Goal: Information Seeking & Learning: Understand process/instructions

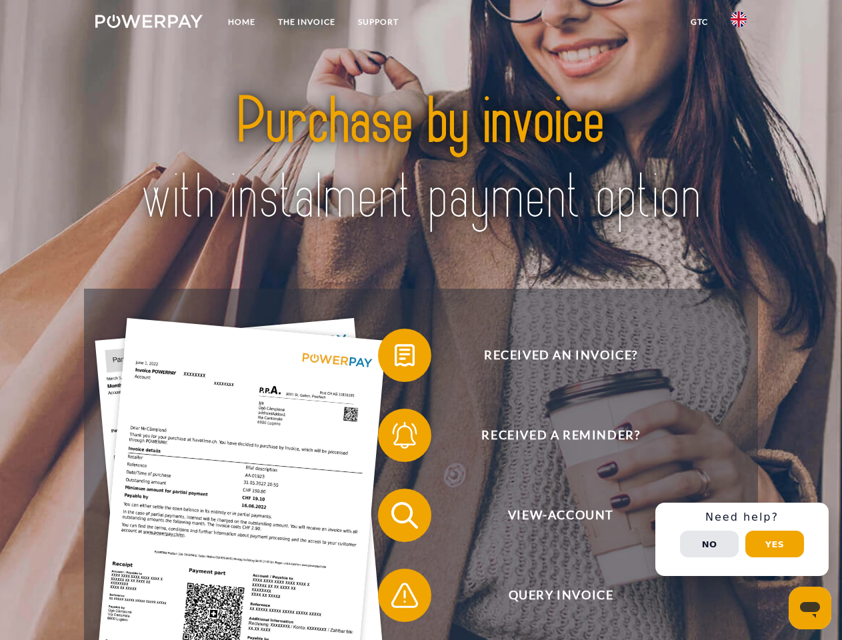
click at [149, 23] on img at bounding box center [148, 21] width 107 height 13
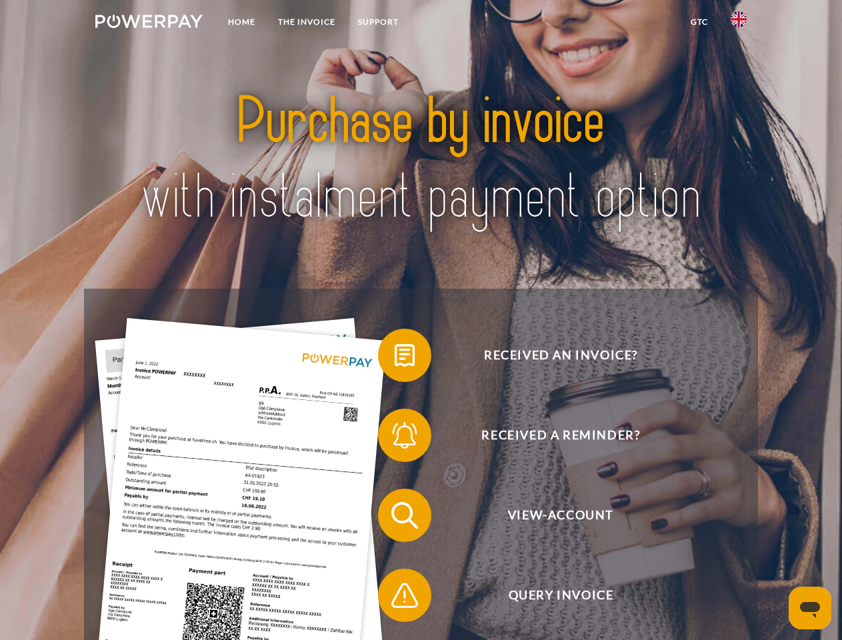
click at [739, 23] on img at bounding box center [739, 19] width 16 height 16
click at [699, 22] on link "GTC" at bounding box center [699, 22] width 40 height 24
click at [395, 358] on span at bounding box center [384, 355] width 67 height 67
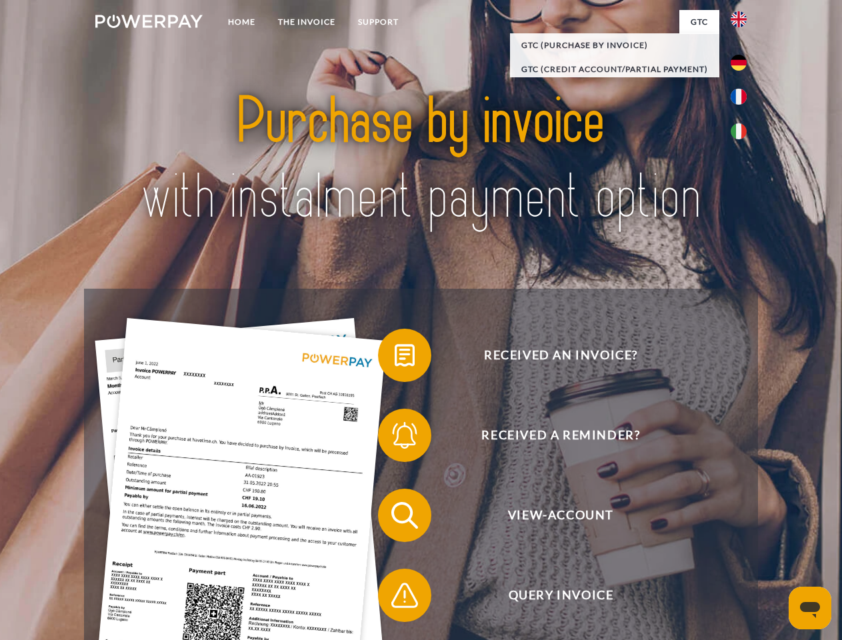
click at [395, 438] on span at bounding box center [384, 435] width 67 height 67
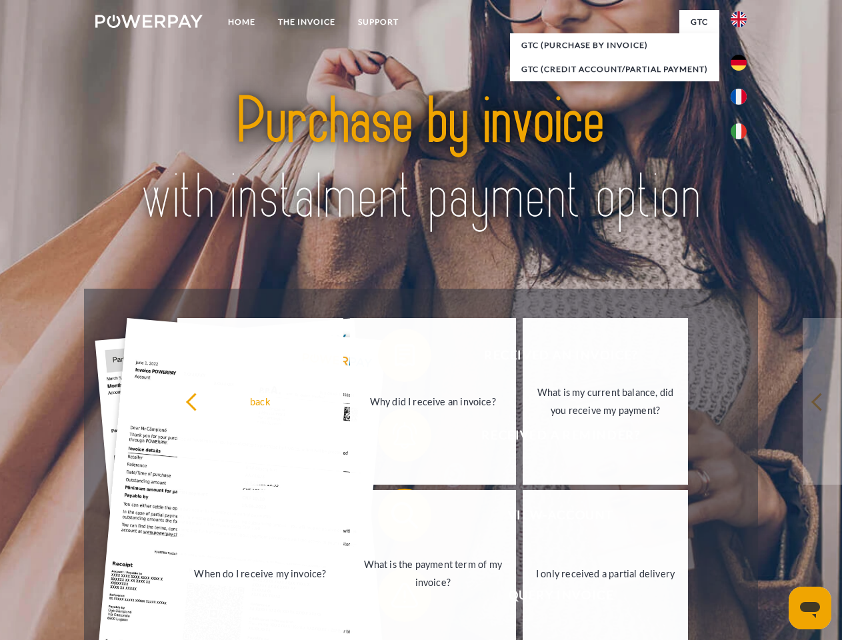
click at [395, 518] on link "What is the payment term of my invoice?" at bounding box center [433, 573] width 166 height 167
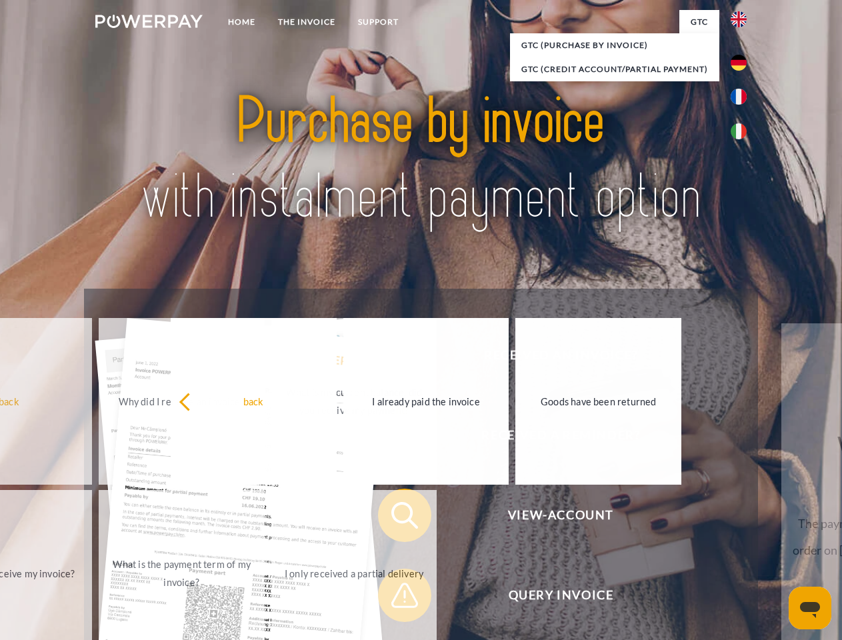
click at [395, 598] on span at bounding box center [384, 595] width 67 height 67
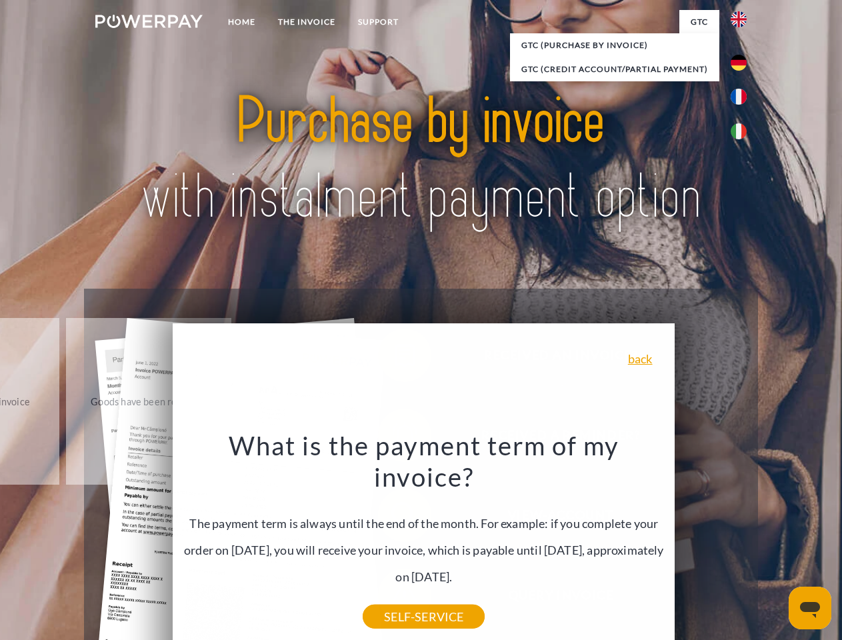
click at [742, 539] on div "Received an invoice? Received a reminder? View-Account Query Invoice" at bounding box center [420, 555] width 673 height 533
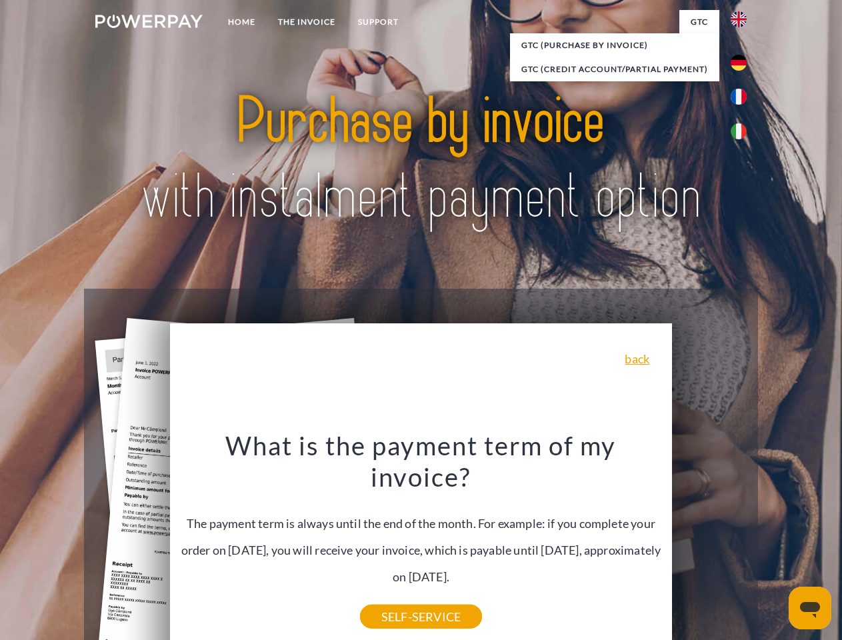
click at [709, 542] on span "View-Account" at bounding box center [560, 515] width 327 height 53
click at [775, 544] on header "Home THE INVOICE Support" at bounding box center [421, 460] width 842 height 920
